Goal: Transaction & Acquisition: Purchase product/service

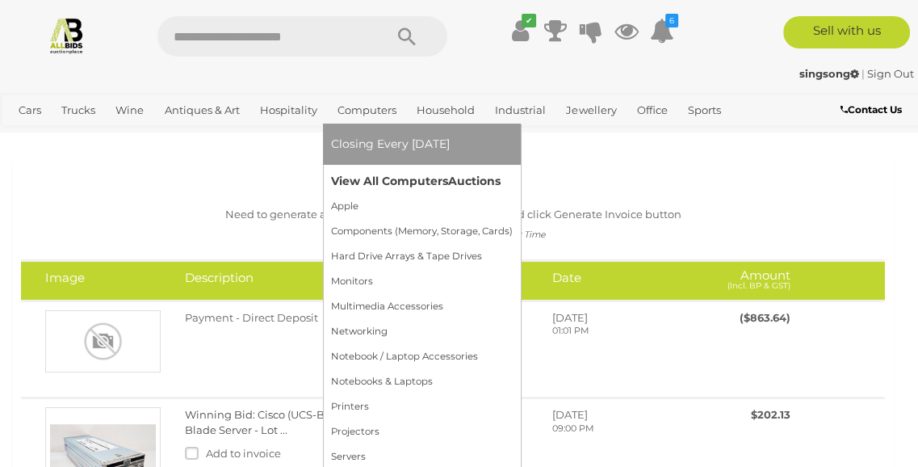
click at [386, 179] on link "View All Computers Auctions" at bounding box center [422, 181] width 182 height 25
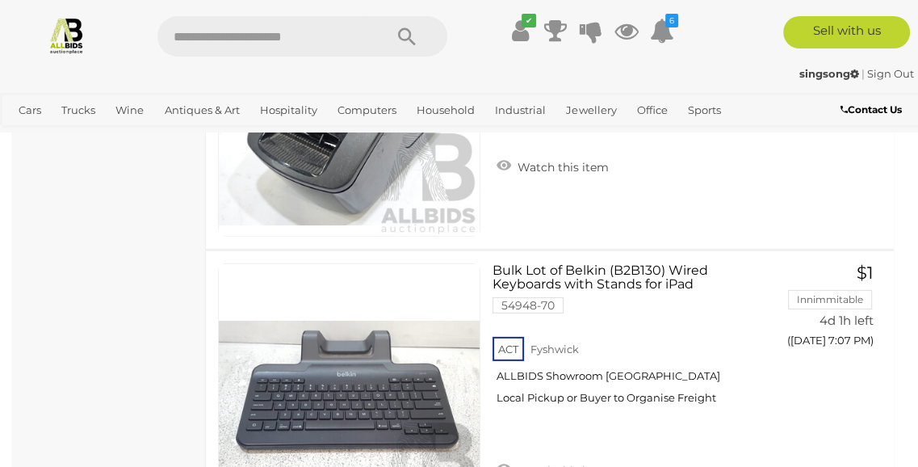
scroll to position [4081, 0]
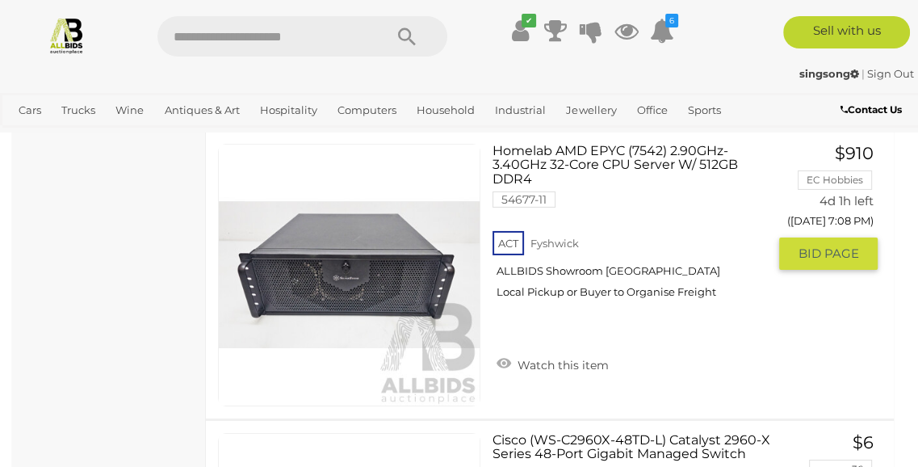
click at [630, 156] on link "Homelab AMD EPYC (7542) 2.90GHz-3.40GHz 32-Core CPU Server W/ 512GB DDR4 54677-…" at bounding box center [636, 228] width 262 height 168
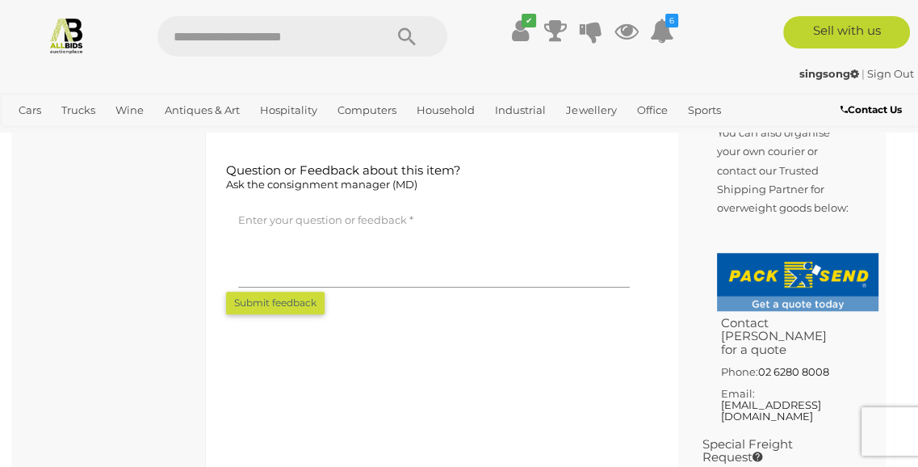
scroll to position [816, 0]
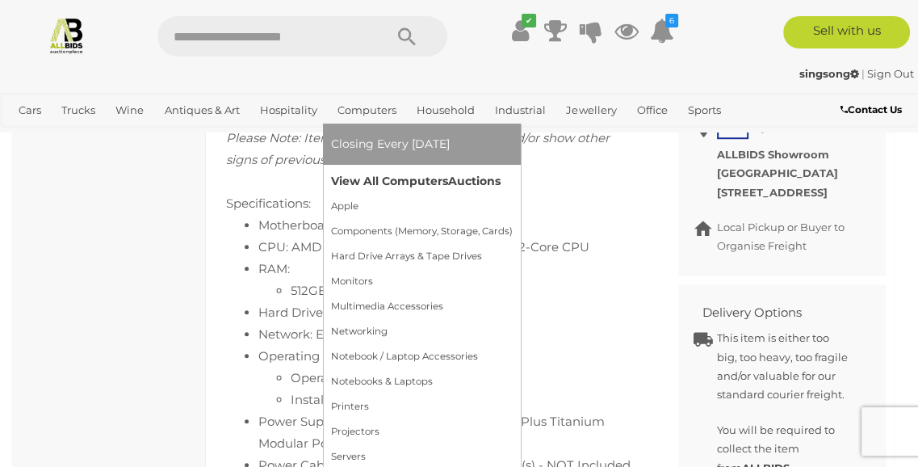
click at [398, 175] on link "View All Computers Auctions" at bounding box center [422, 181] width 182 height 25
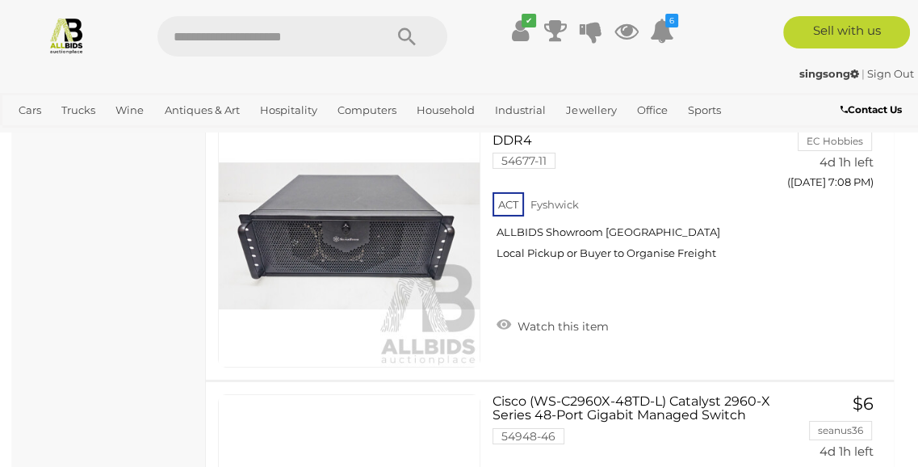
scroll to position [4528, 0]
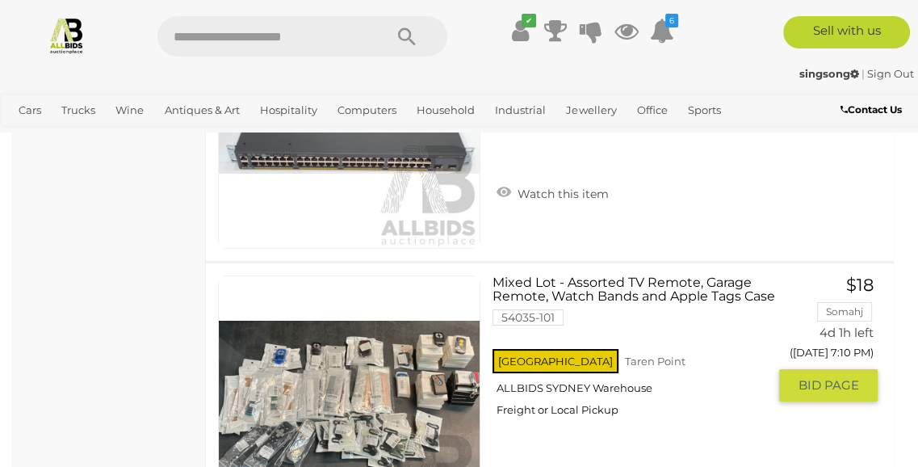
click at [631, 275] on link "Mixed Lot - Assorted TV Remote, Garage Remote, Watch Bands and Apple Tags Case …" at bounding box center [636, 351] width 262 height 153
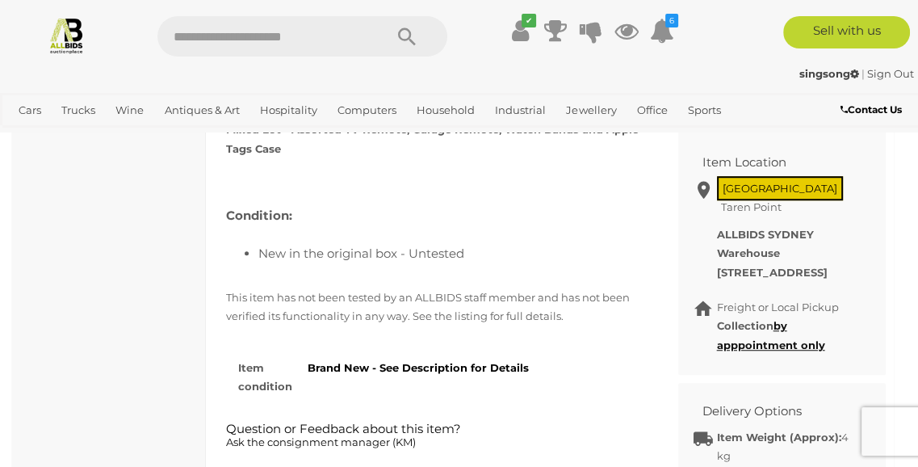
scroll to position [408, 0]
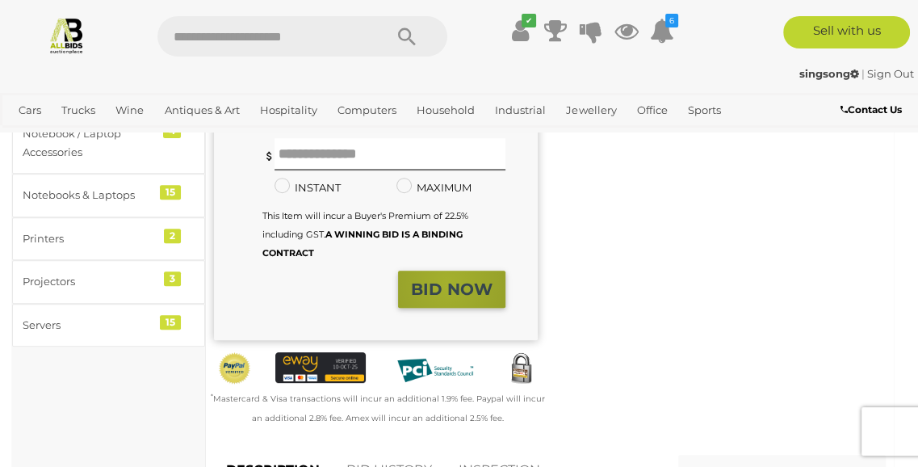
click at [449, 279] on strong "BID NOW" at bounding box center [452, 288] width 82 height 19
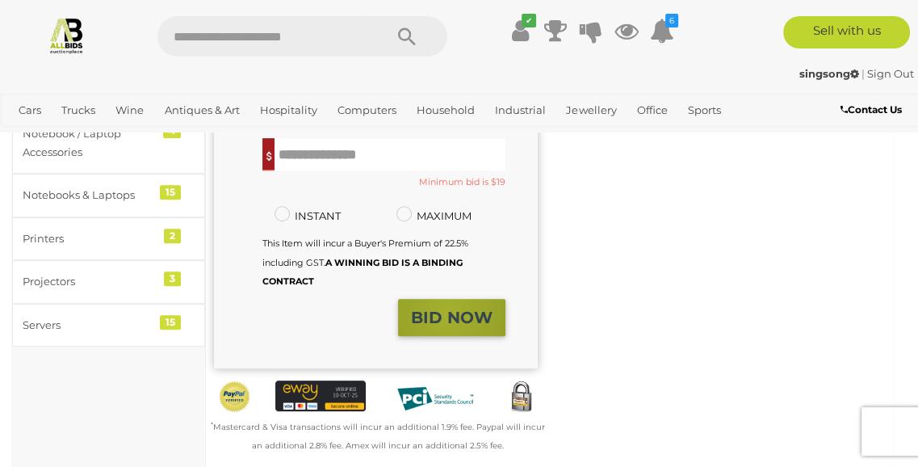
click at [448, 308] on strong "BID NOW" at bounding box center [452, 317] width 82 height 19
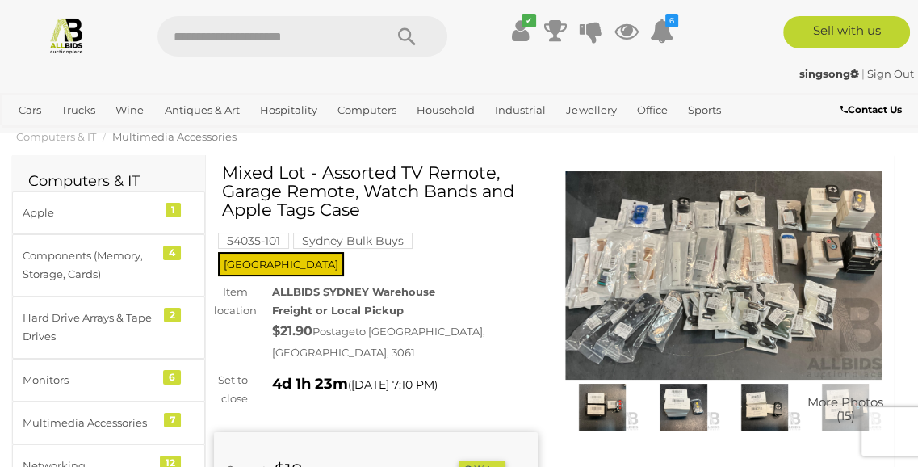
scroll to position [161, 0]
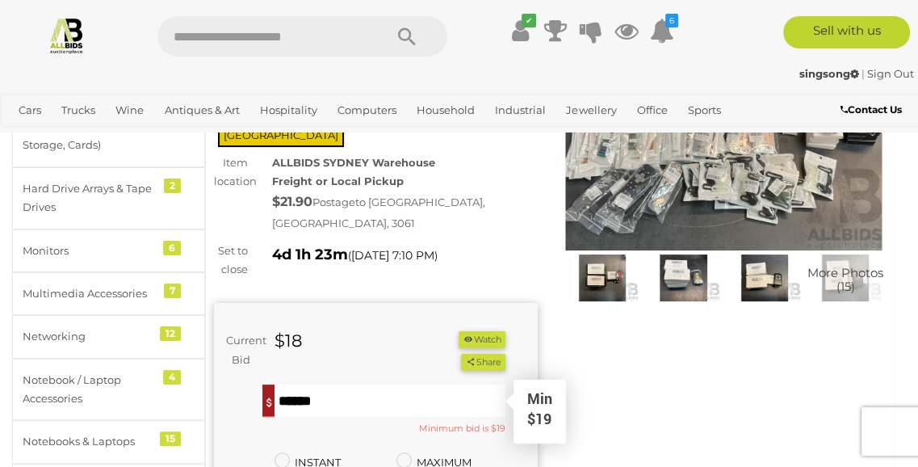
click at [323, 384] on input "text" at bounding box center [389, 400] width 231 height 32
type input "**"
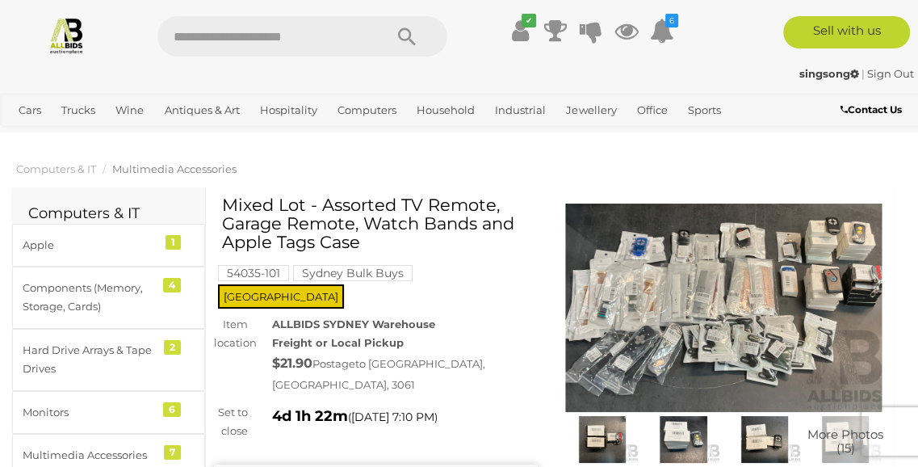
scroll to position [408, 0]
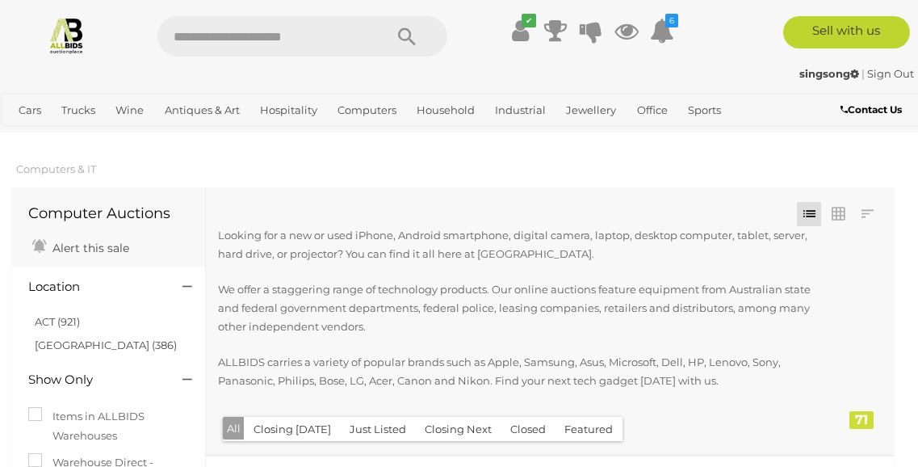
scroll to position [4697, 0]
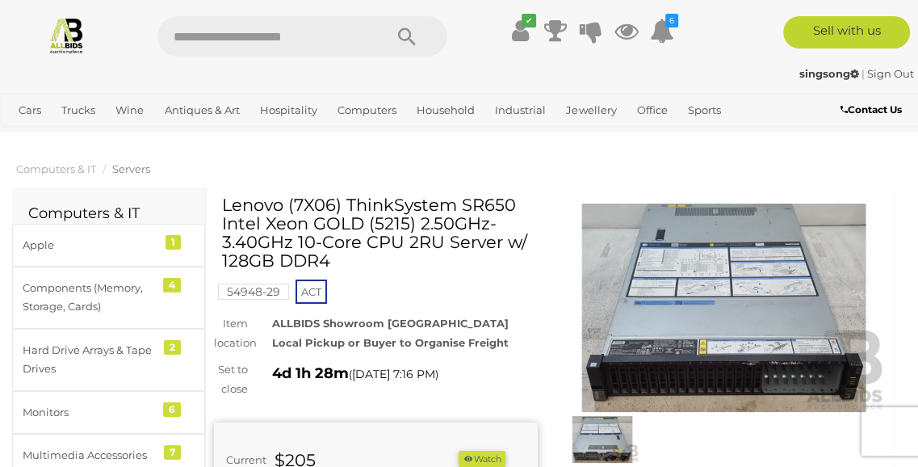
click at [605, 441] on img at bounding box center [602, 439] width 73 height 47
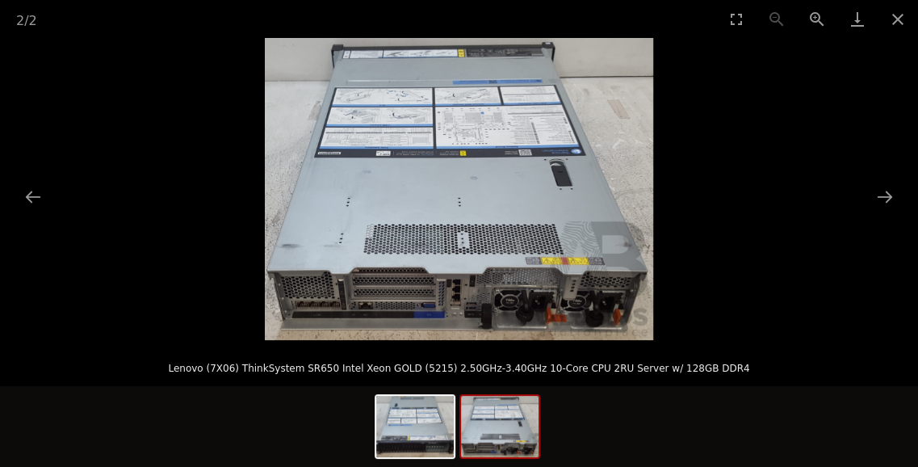
click at [505, 316] on img at bounding box center [459, 189] width 388 height 302
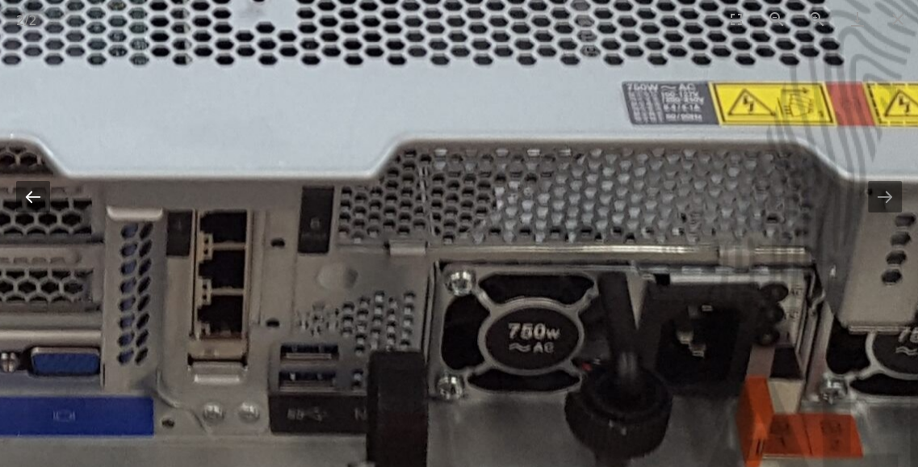
click at [36, 203] on button "Previous slide" at bounding box center [33, 196] width 34 height 31
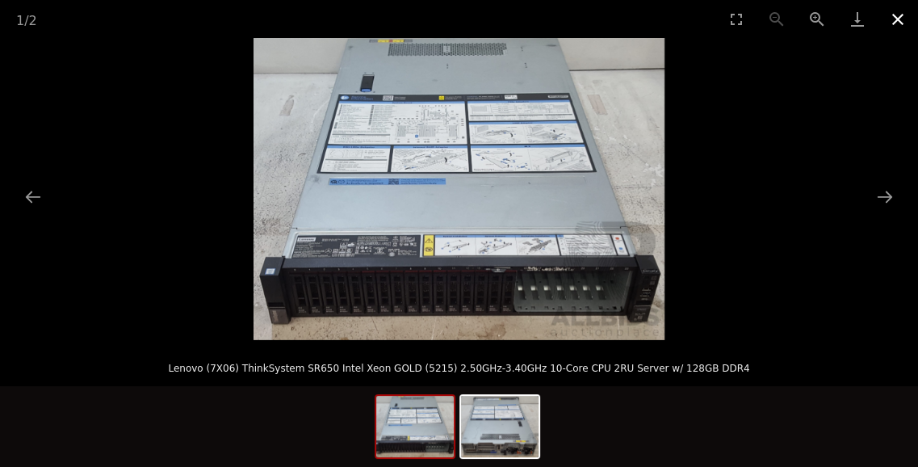
click at [890, 11] on button "Close gallery" at bounding box center [897, 19] width 40 height 38
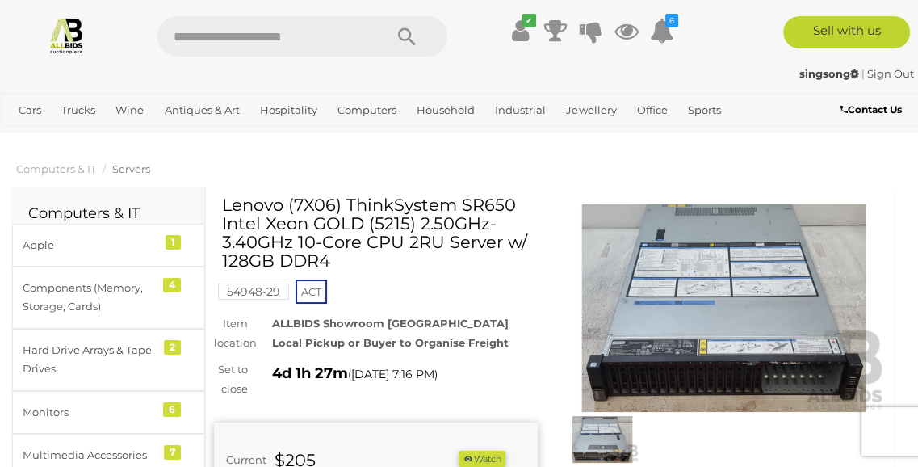
scroll to position [408, 0]
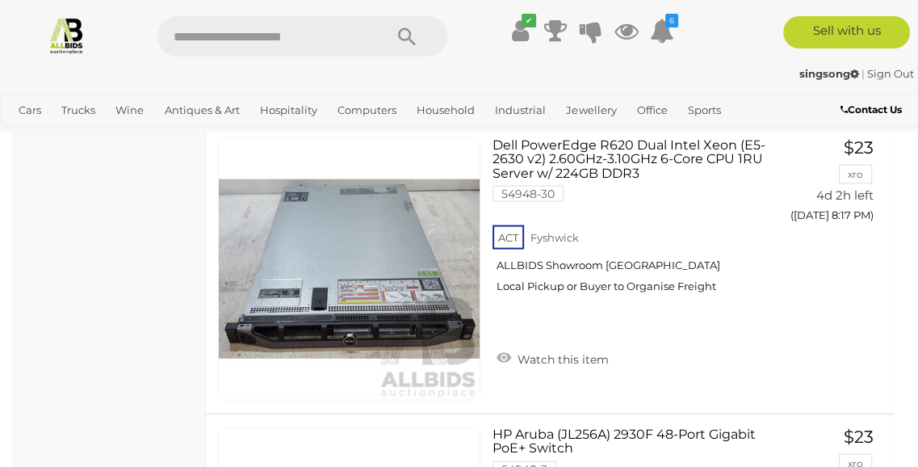
scroll to position [11547, 0]
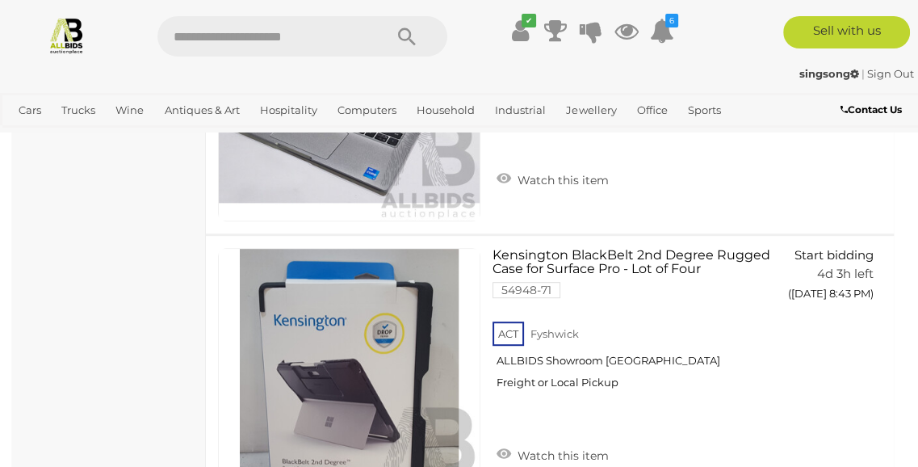
scroll to position [14789, 0]
